Goal: Transaction & Acquisition: Purchase product/service

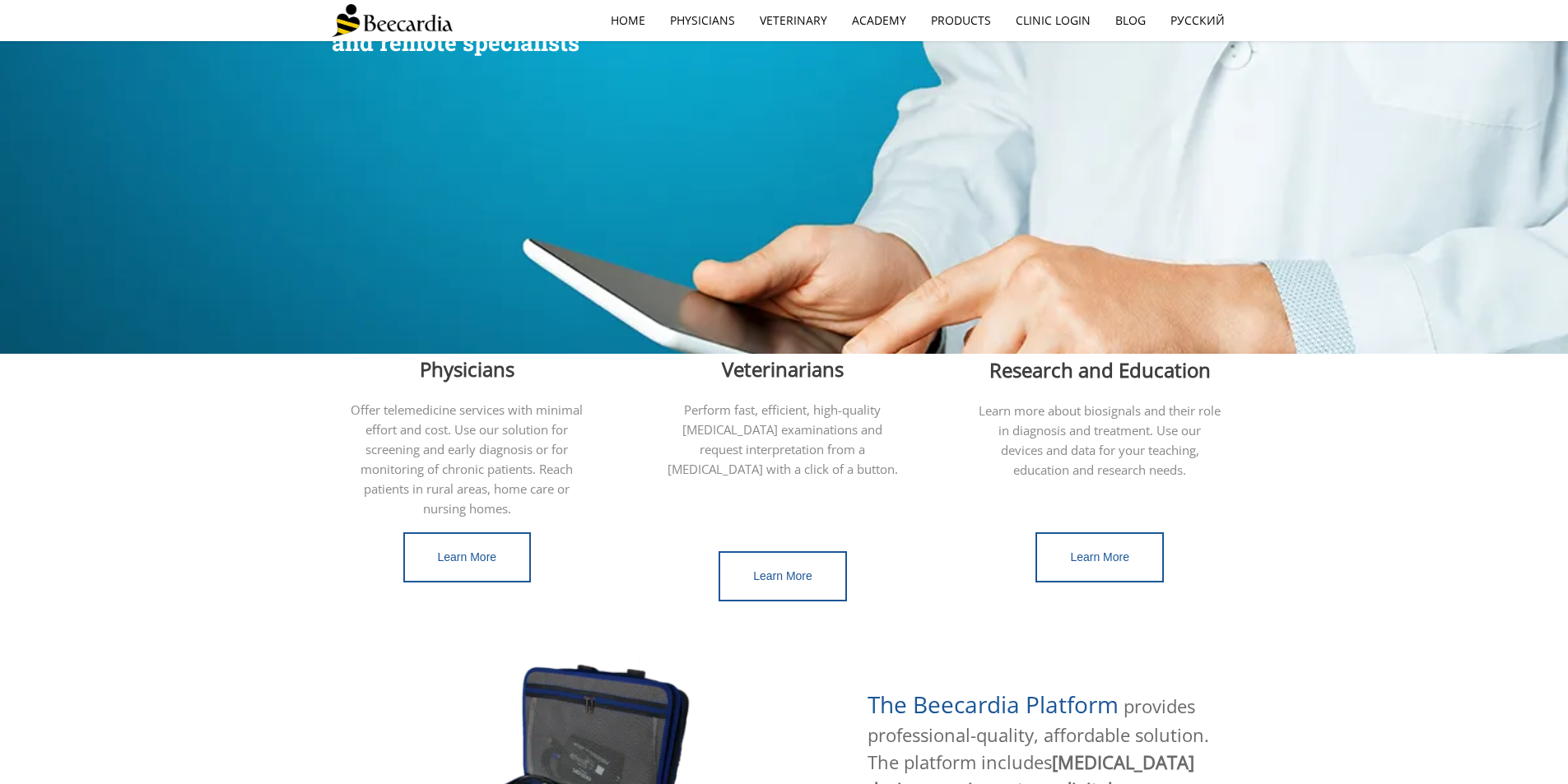
scroll to position [247, 0]
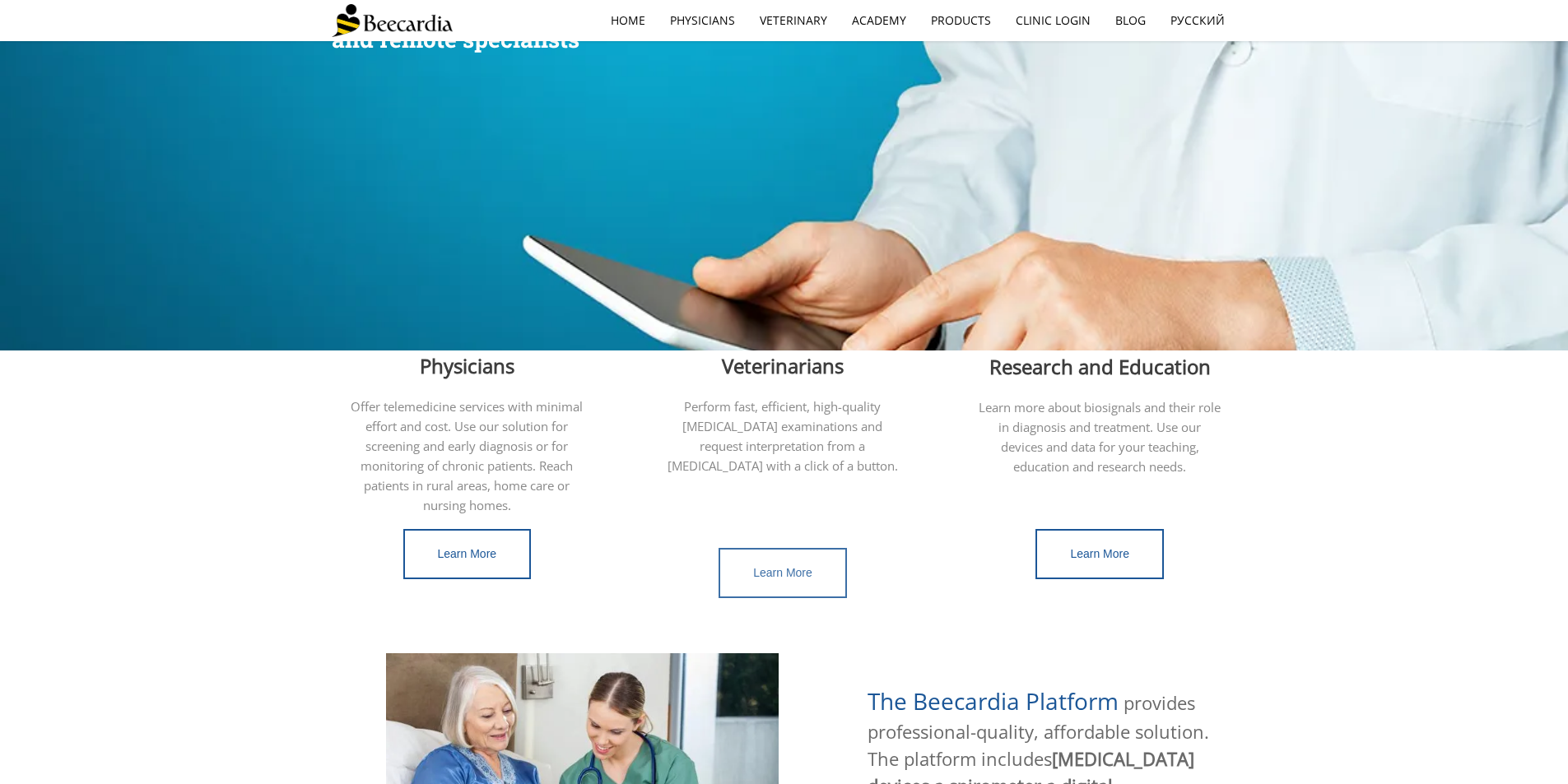
click at [821, 548] on link "Learn More" at bounding box center [782, 573] width 128 height 50
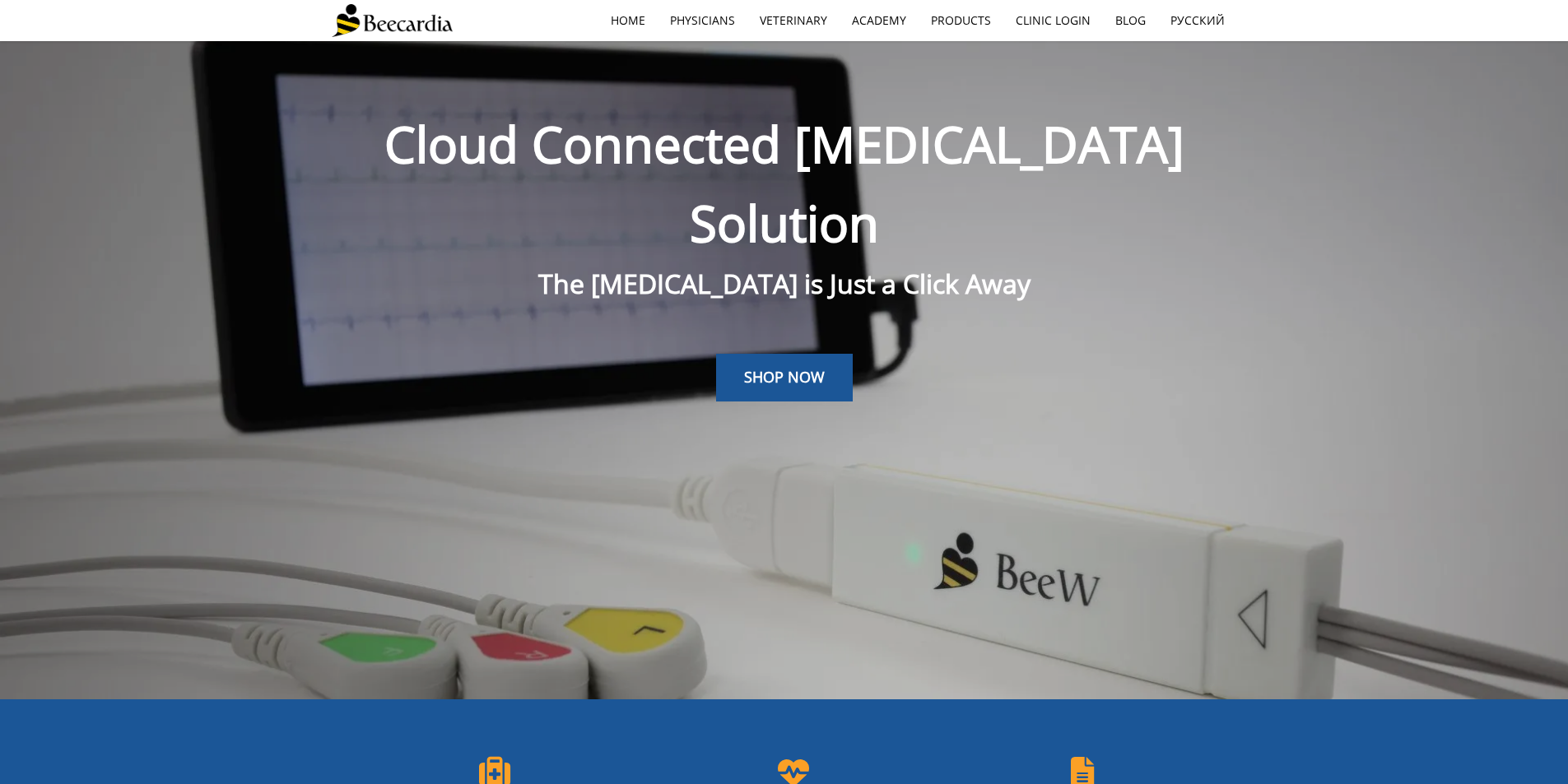
scroll to position [82, 0]
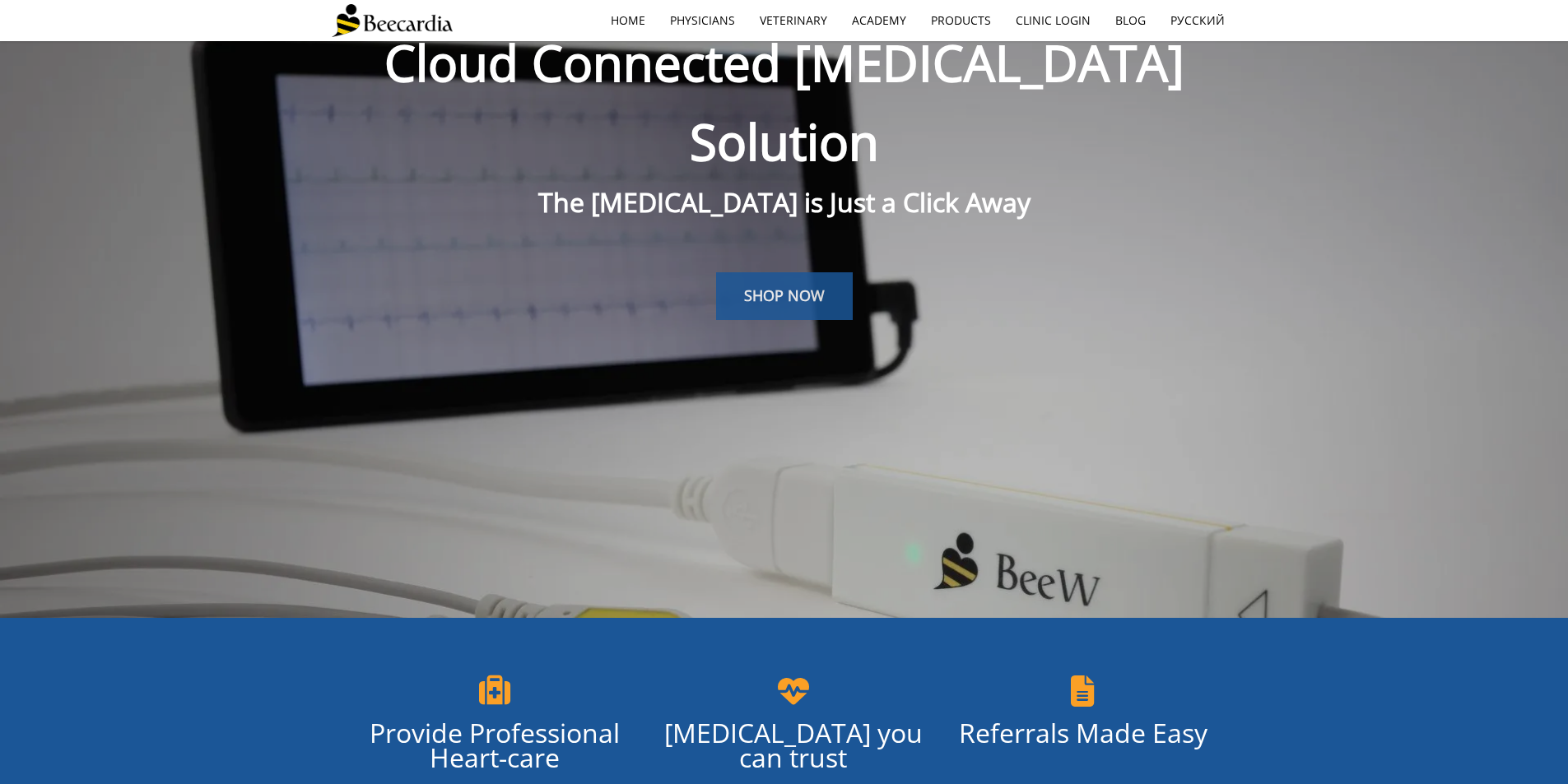
click at [829, 272] on link "SHOP NOW" at bounding box center [785, 296] width 137 height 48
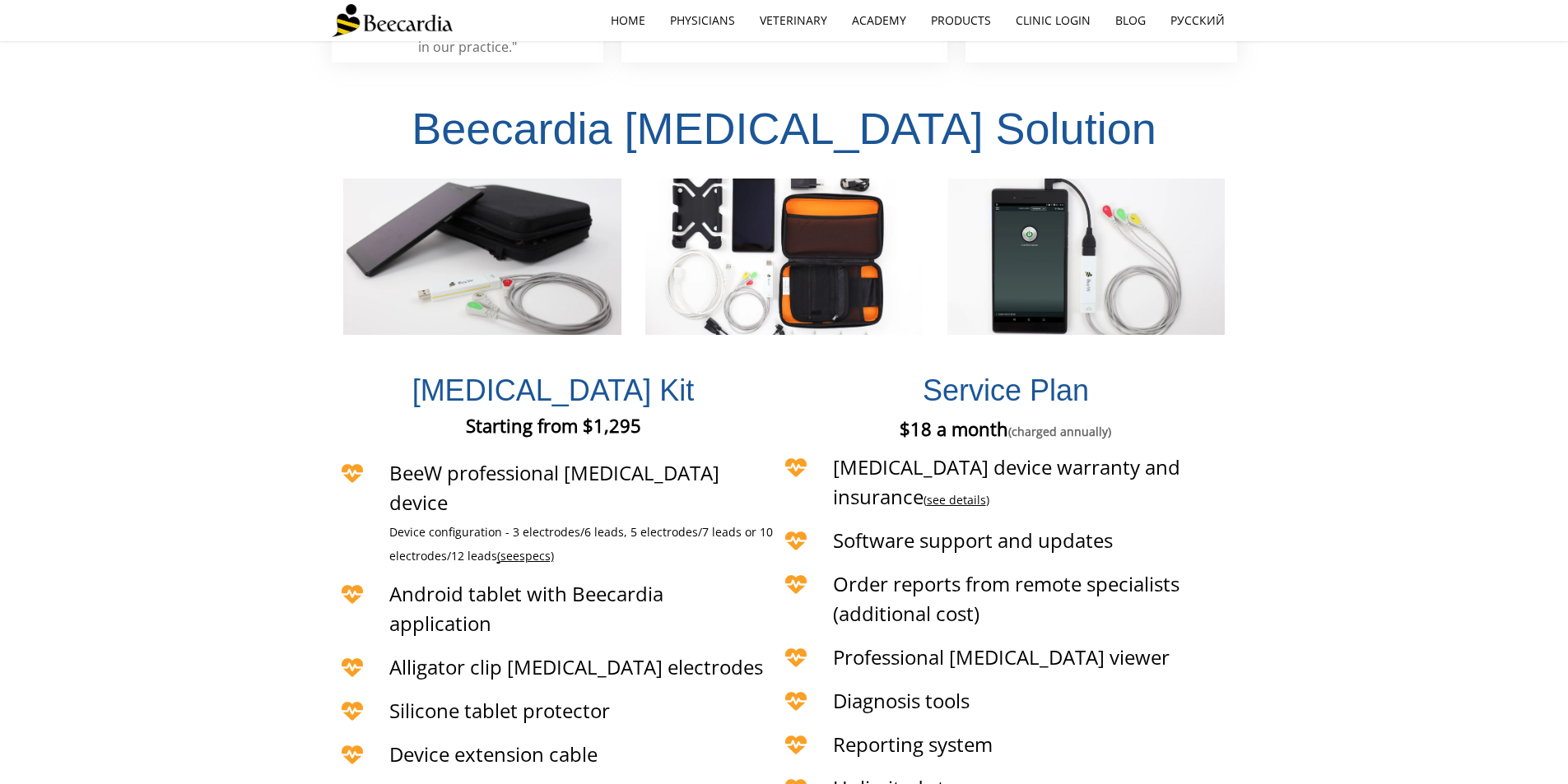
scroll to position [3859, 0]
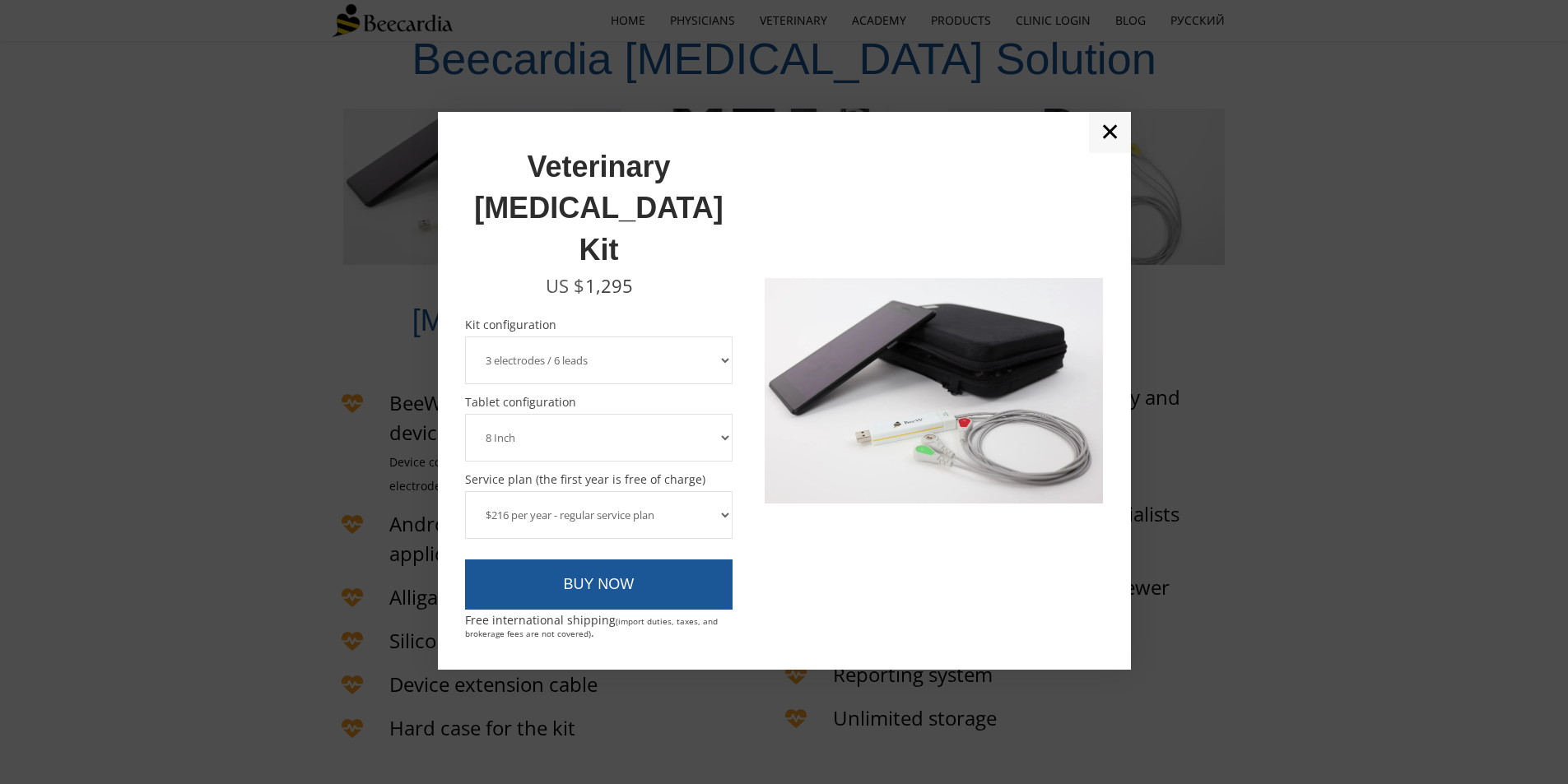
click at [655, 336] on select "3 electrodes / 6 leads 5 electrodes / 7 leads" at bounding box center [598, 360] width 268 height 48
select select "5 electrodes / 7 leads"
click at [465, 336] on select "3 electrodes / 6 leads 5 electrodes / 7 leads" at bounding box center [598, 360] width 268 height 48
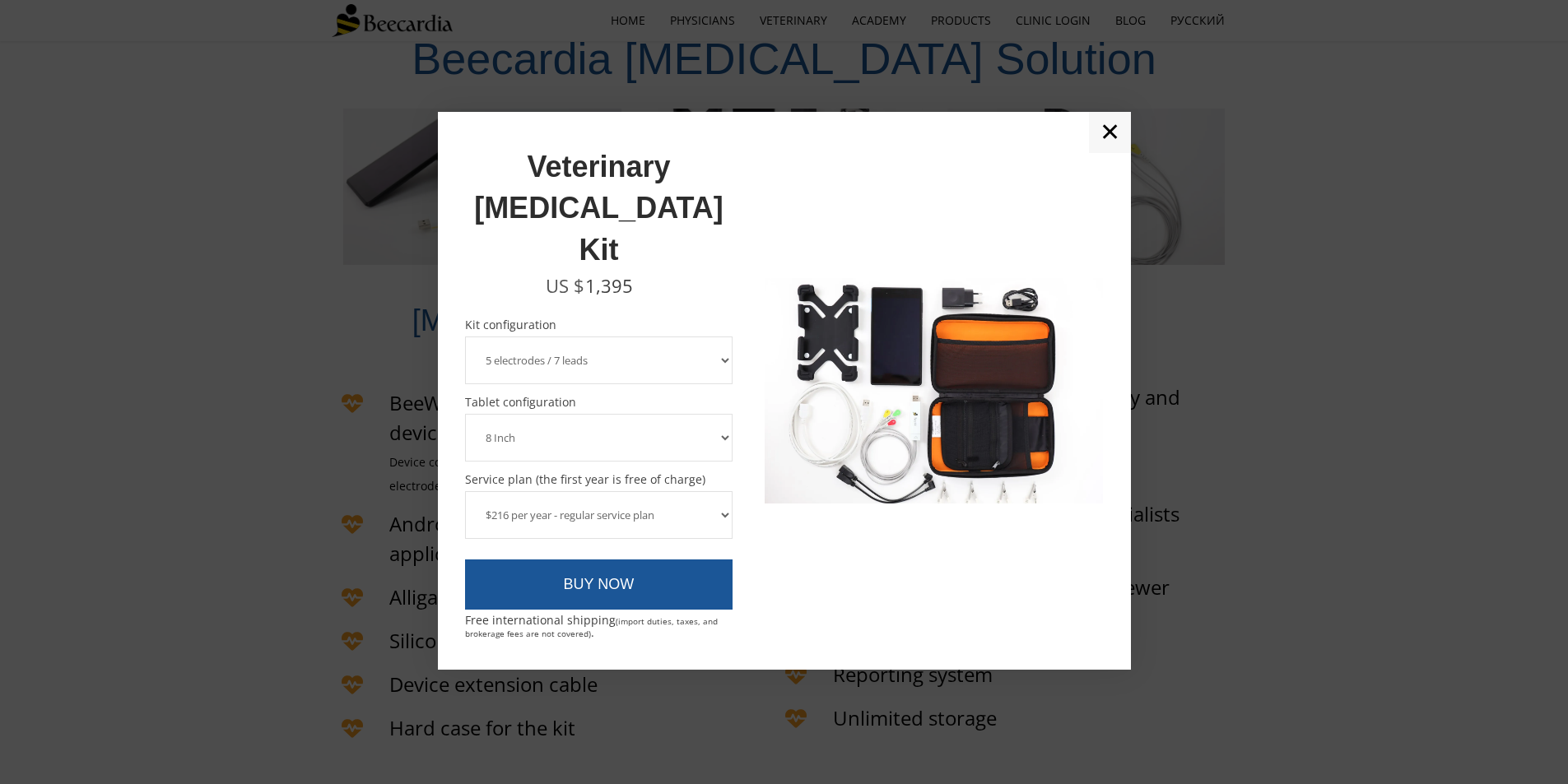
click at [650, 336] on select "3 electrodes / 6 leads 5 electrodes / 7 leads" at bounding box center [598, 360] width 268 height 48
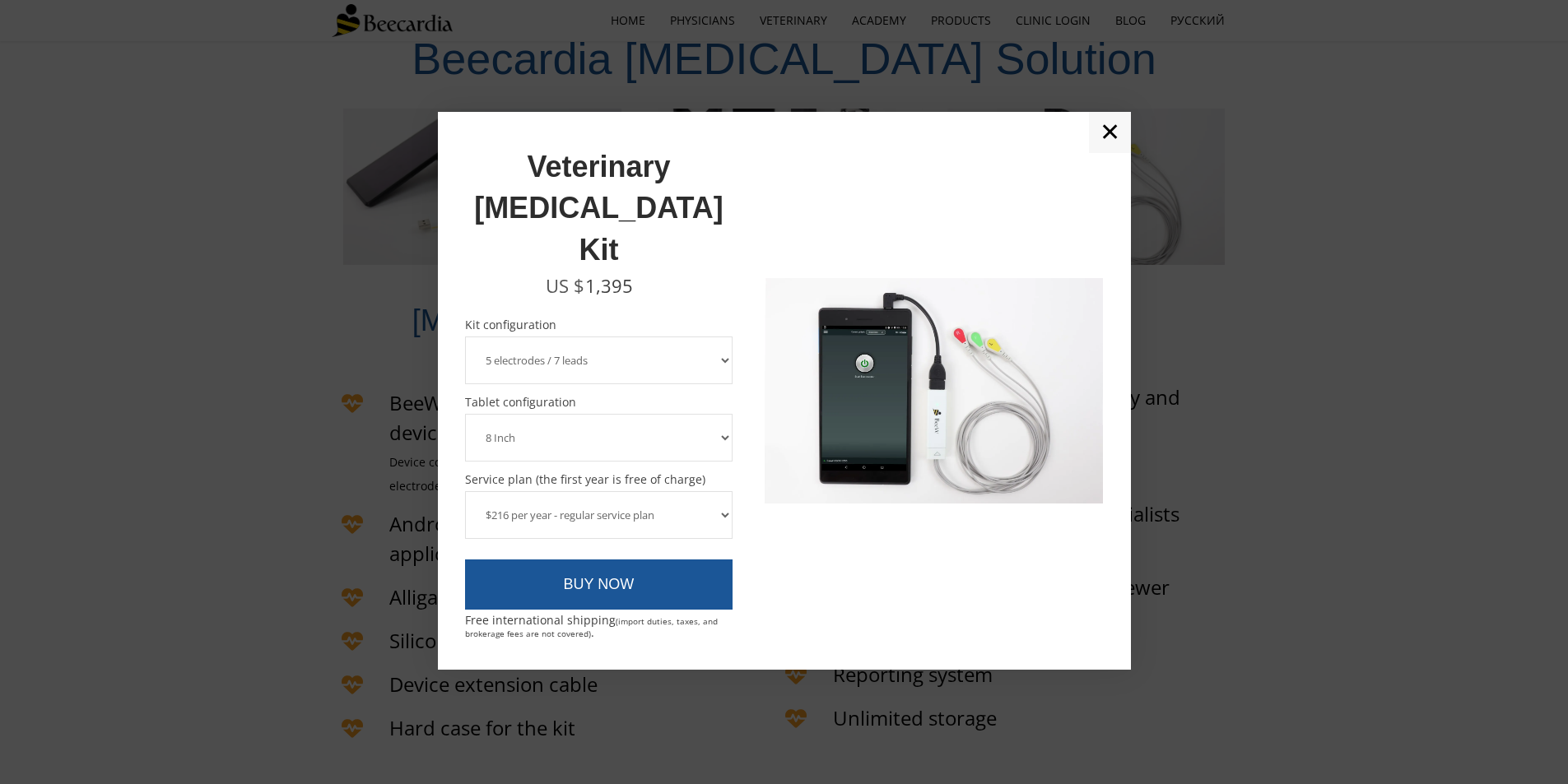
click at [610, 414] on select "8 Inch 10 Inch" at bounding box center [598, 437] width 268 height 48
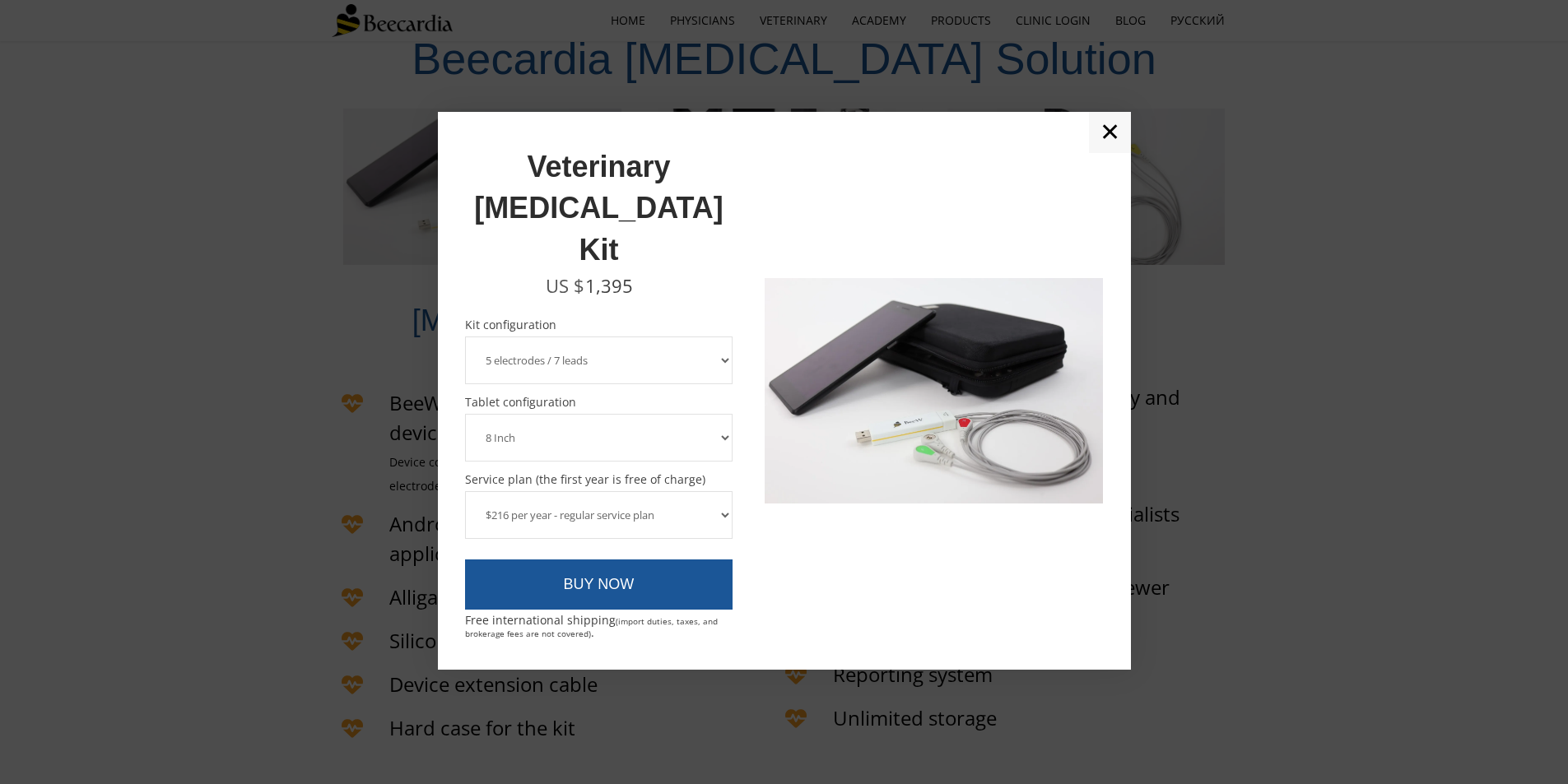
select select "10 Inch"
click at [465, 414] on select "8 Inch 10 Inch" at bounding box center [598, 437] width 268 height 48
click at [613, 491] on select "$216 per year - regular service plan $120 per year - plan without the device in…" at bounding box center [598, 514] width 268 height 48
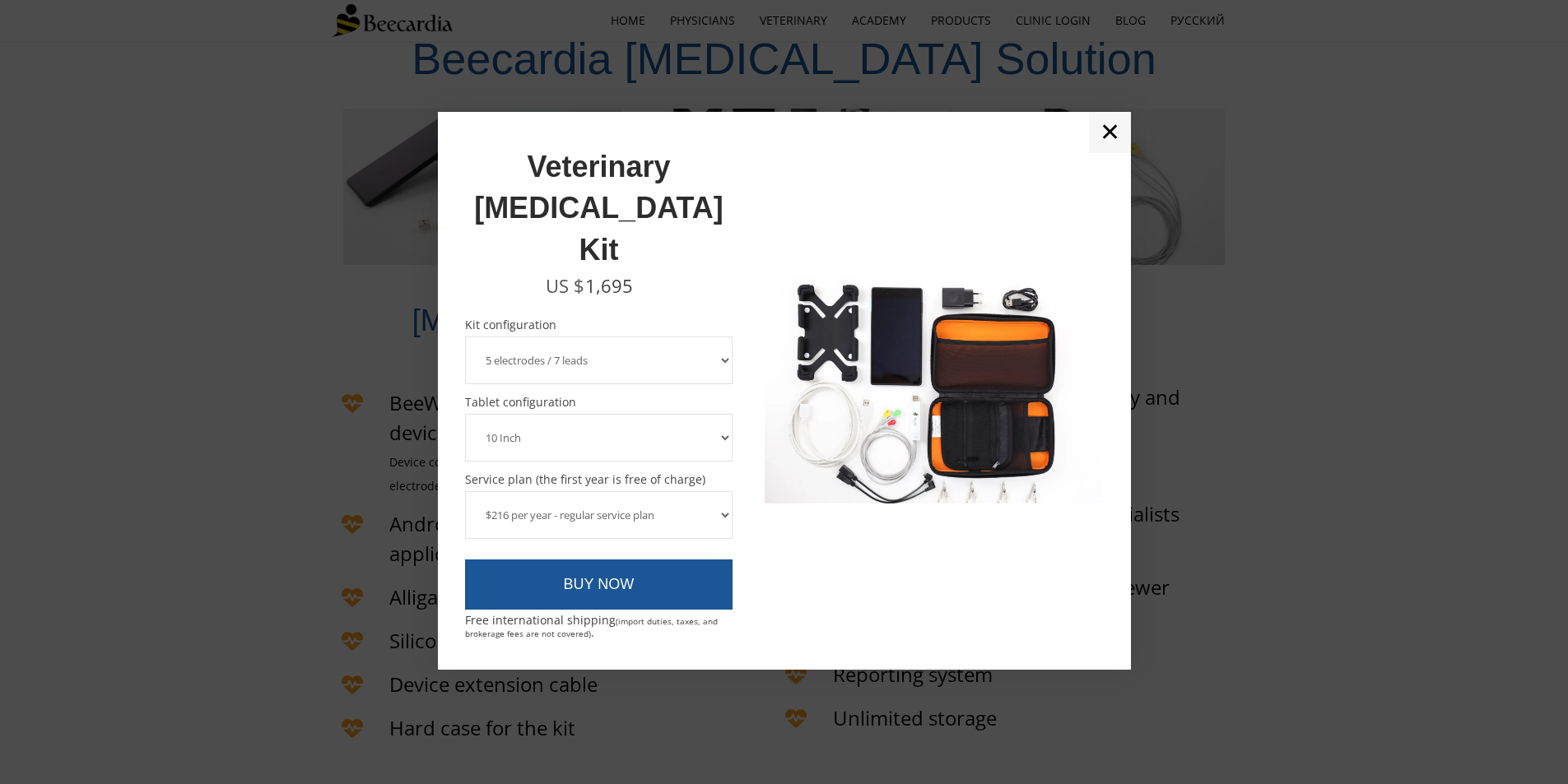
click at [465, 491] on select "$216 per year - regular service plan $120 per year - plan without the device in…" at bounding box center [598, 514] width 268 height 48
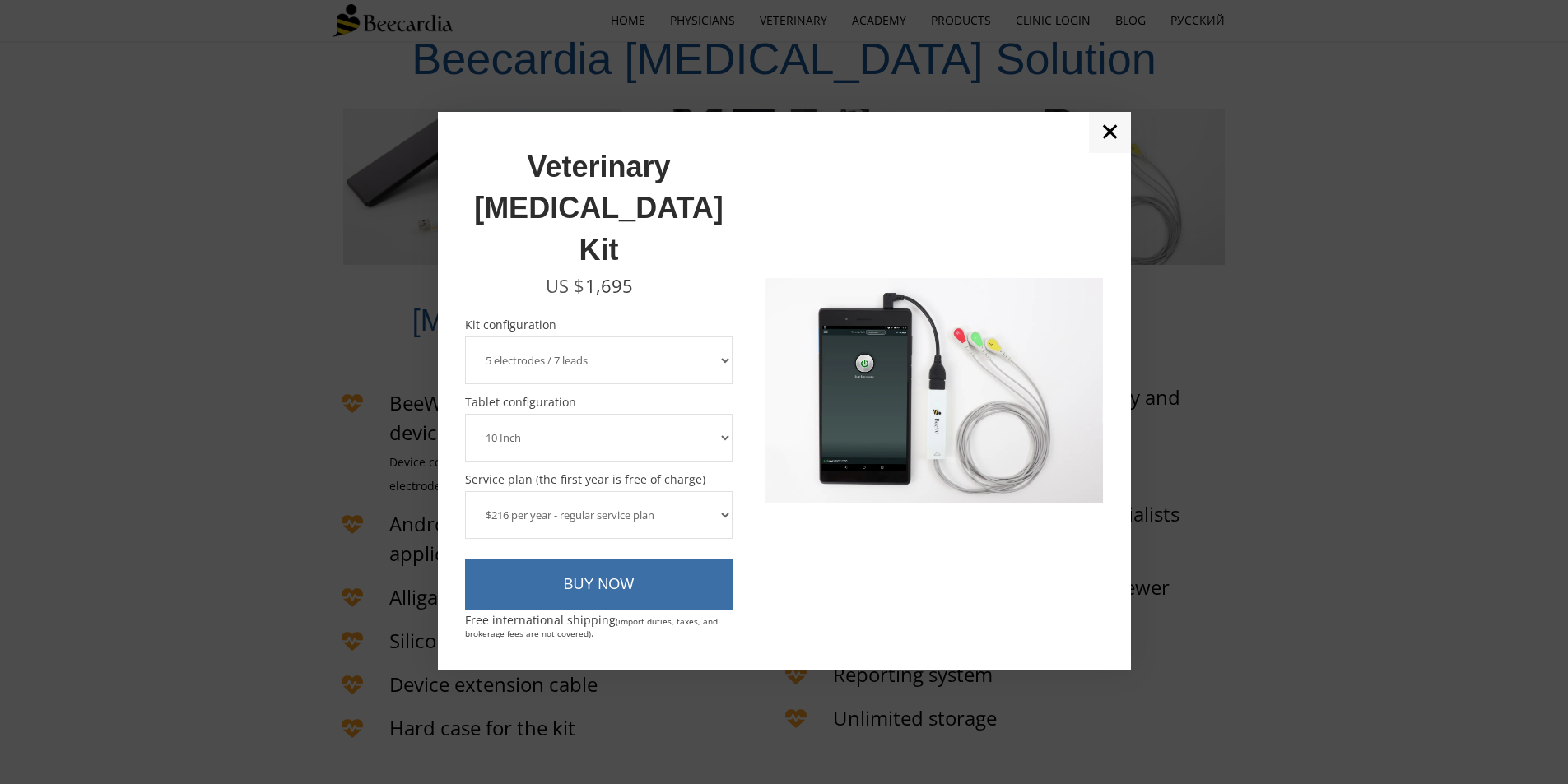
click at [671, 559] on link "BUY NOW" at bounding box center [598, 585] width 268 height 51
